Goal: Navigation & Orientation: Find specific page/section

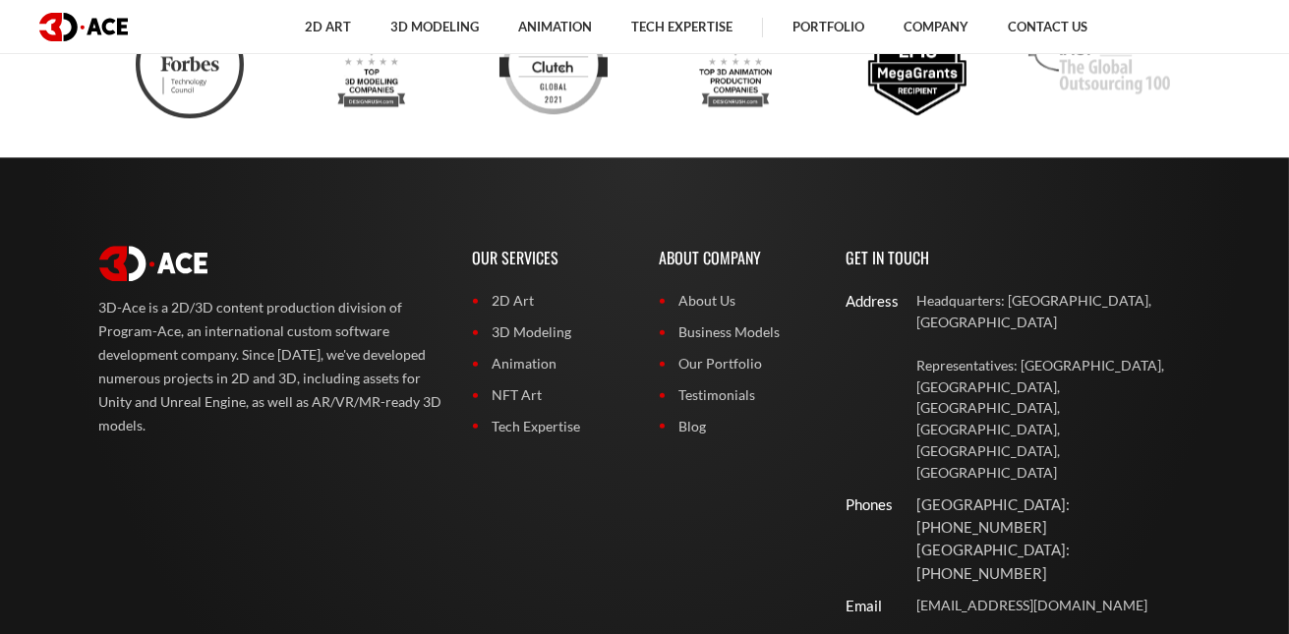
scroll to position [7864, 0]
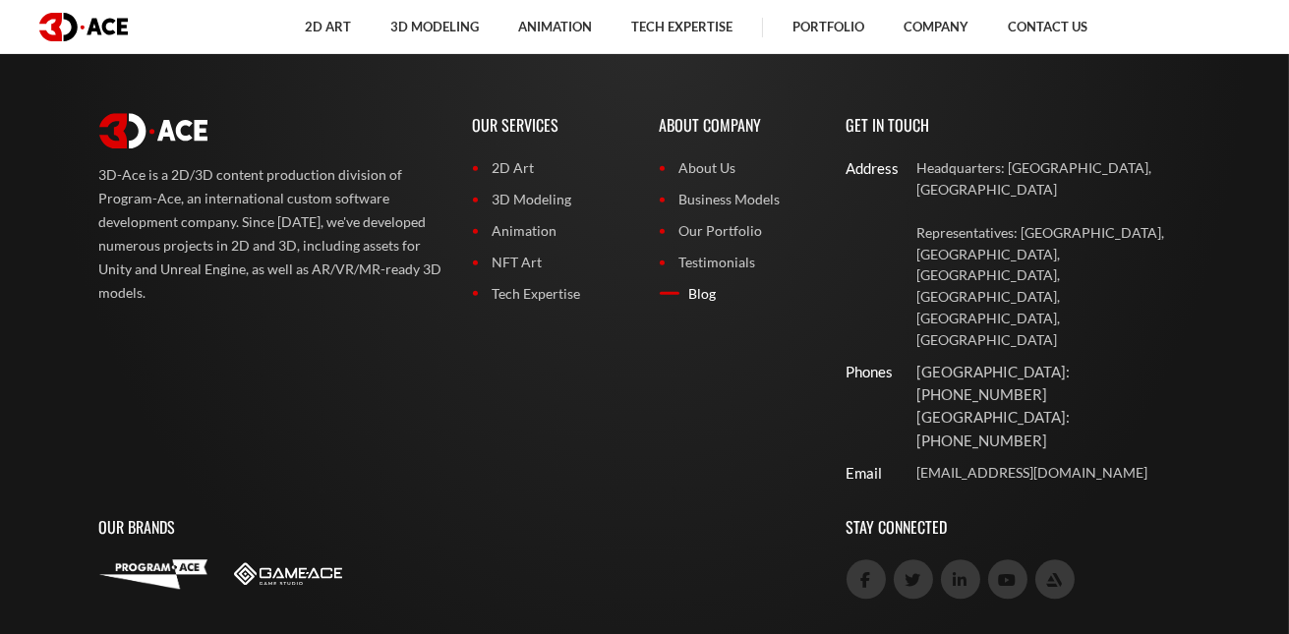
click at [689, 291] on link "Blog" at bounding box center [738, 294] width 157 height 22
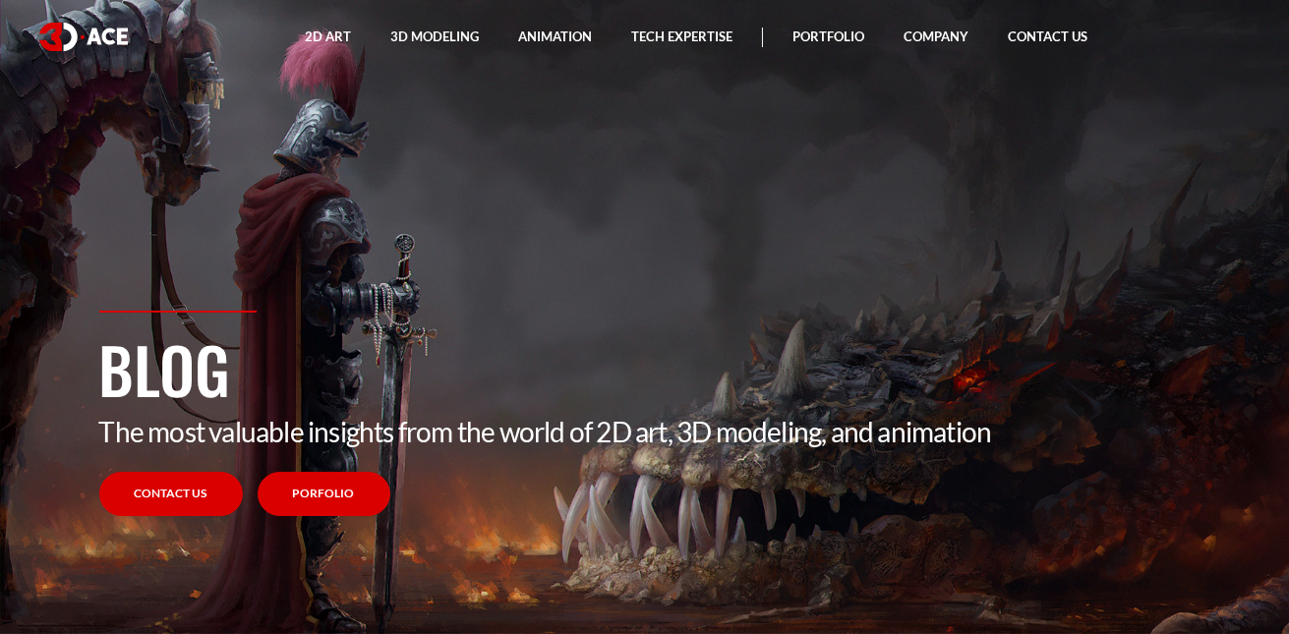
click at [335, 510] on link "Porfolio" at bounding box center [324, 494] width 133 height 44
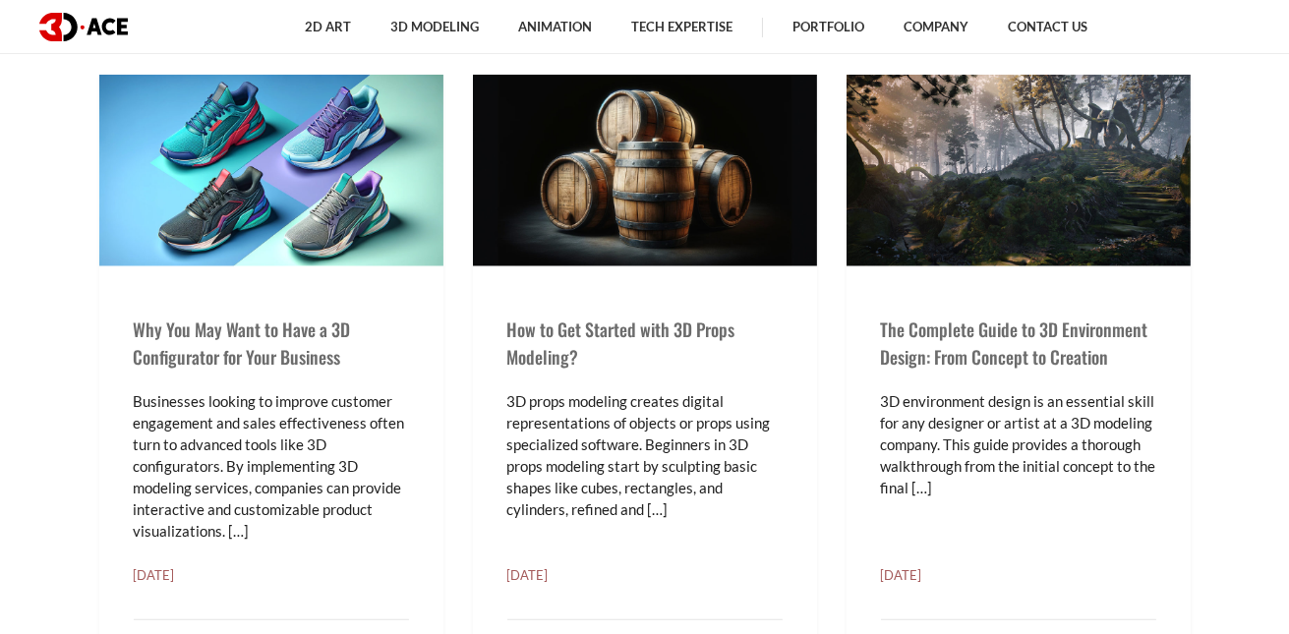
scroll to position [2163, 0]
